Goal: Browse casually

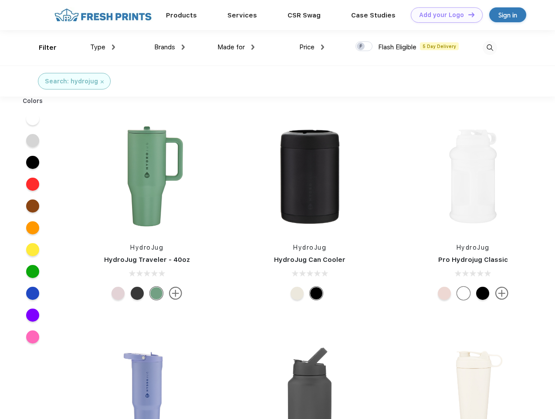
scroll to position [0, 0]
click at [444, 15] on link "Add your Logo Design Tool" at bounding box center [447, 14] width 72 height 15
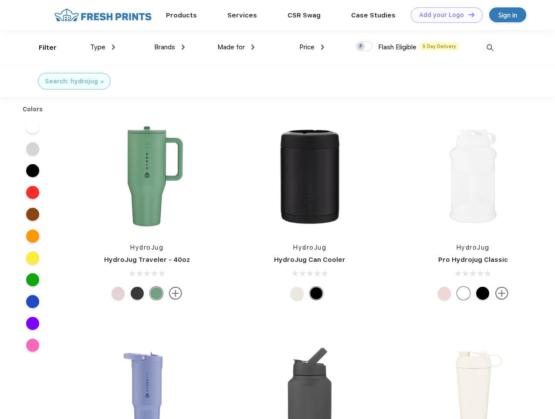
click at [0, 0] on div "Design Tool" at bounding box center [0, 0] width 0 height 0
click at [468, 14] on link "Add your Logo Design Tool" at bounding box center [447, 14] width 72 height 15
click at [42, 48] on div "Filter" at bounding box center [48, 48] width 18 height 10
click at [103, 47] on span "Type" at bounding box center [97, 47] width 15 height 8
click at [170, 47] on span "Brands" at bounding box center [164, 47] width 21 height 8
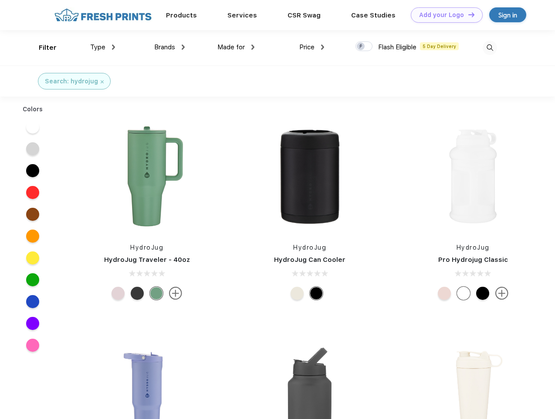
click at [236, 47] on span "Made for" at bounding box center [231, 47] width 27 height 8
click at [312, 47] on span "Price" at bounding box center [306, 47] width 15 height 8
click at [364, 47] on div at bounding box center [364, 46] width 17 height 10
click at [361, 47] on input "checkbox" at bounding box center [359, 44] width 6 height 6
click at [490, 48] on img at bounding box center [490, 48] width 14 height 14
